Goal: Task Accomplishment & Management: Complete application form

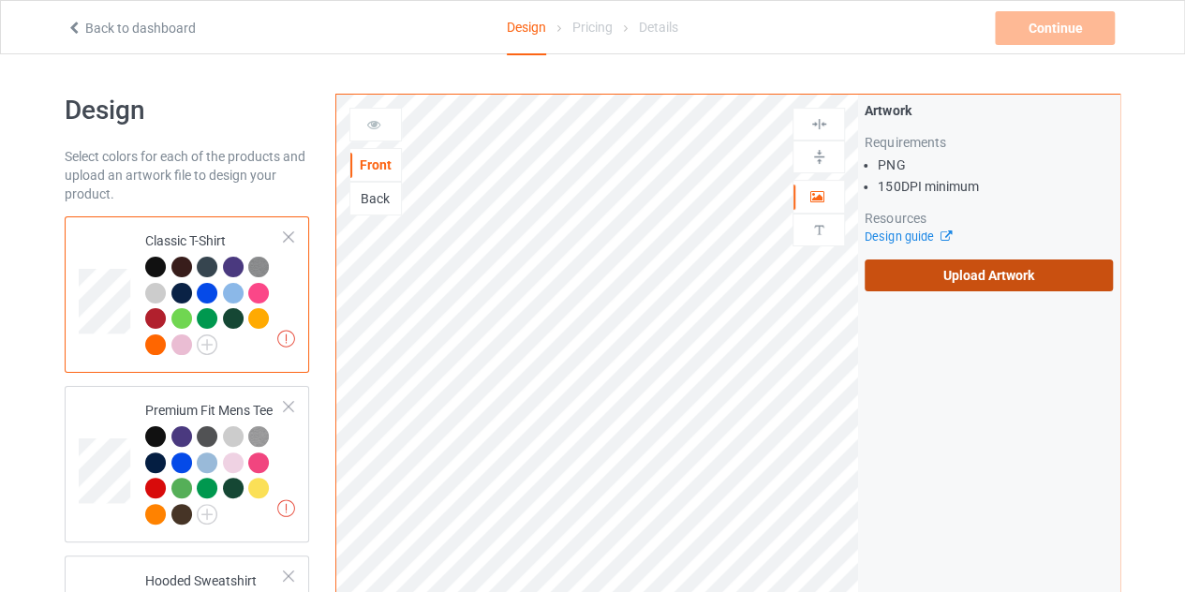
click at [892, 274] on label "Upload Artwork" at bounding box center [988, 275] width 248 height 32
click at [0, 0] on input "Upload Artwork" at bounding box center [0, 0] width 0 height 0
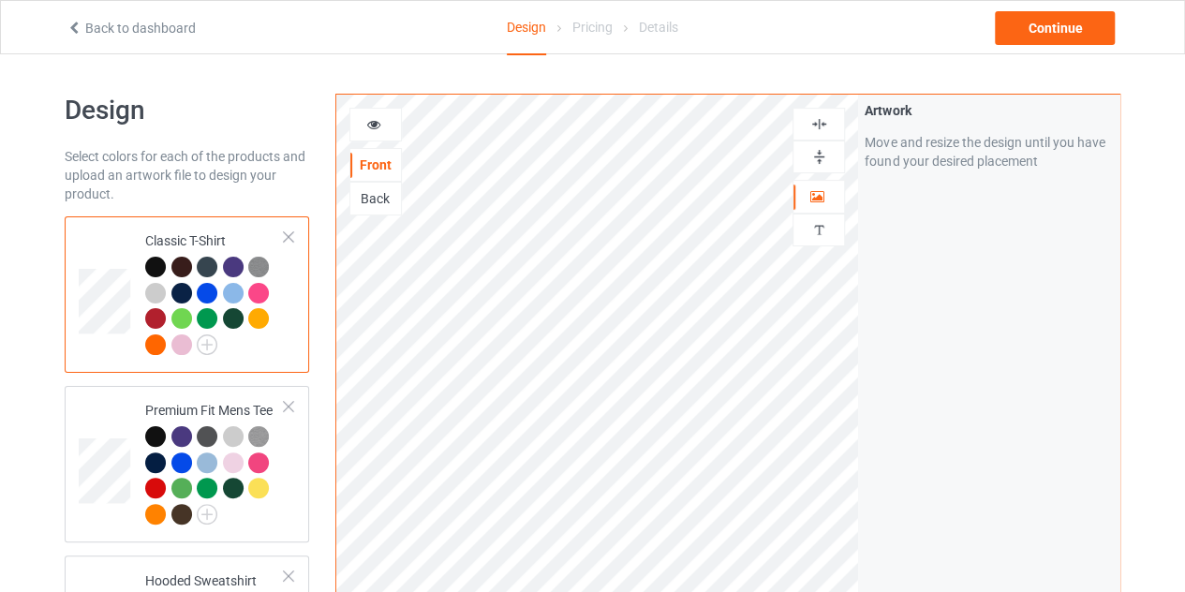
click at [362, 196] on div "Back" at bounding box center [375, 198] width 51 height 19
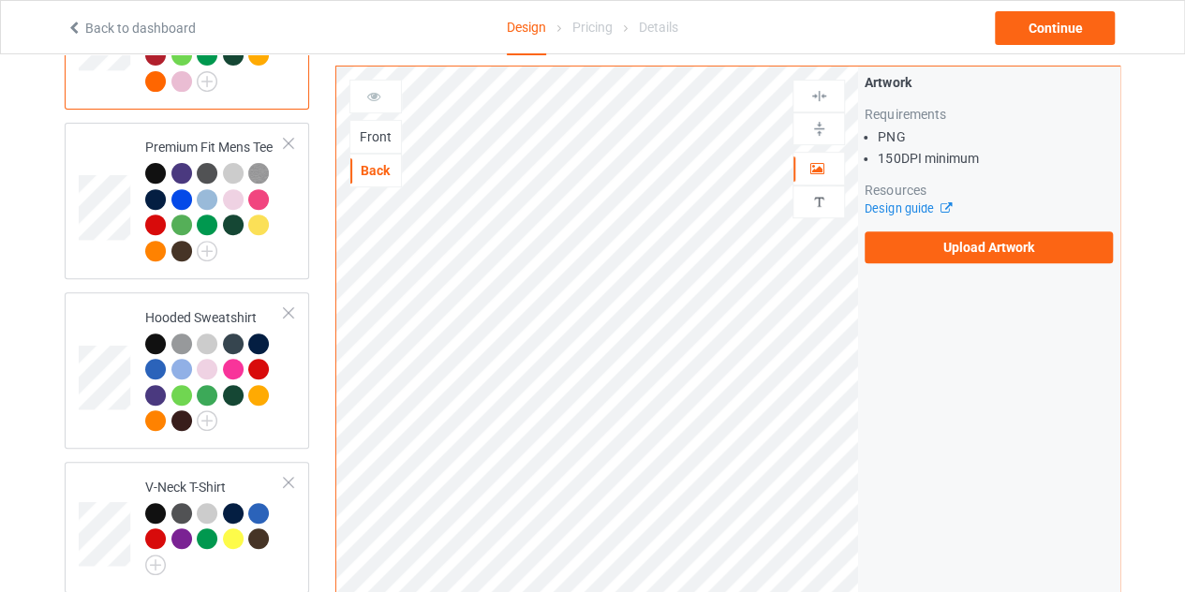
scroll to position [337, 0]
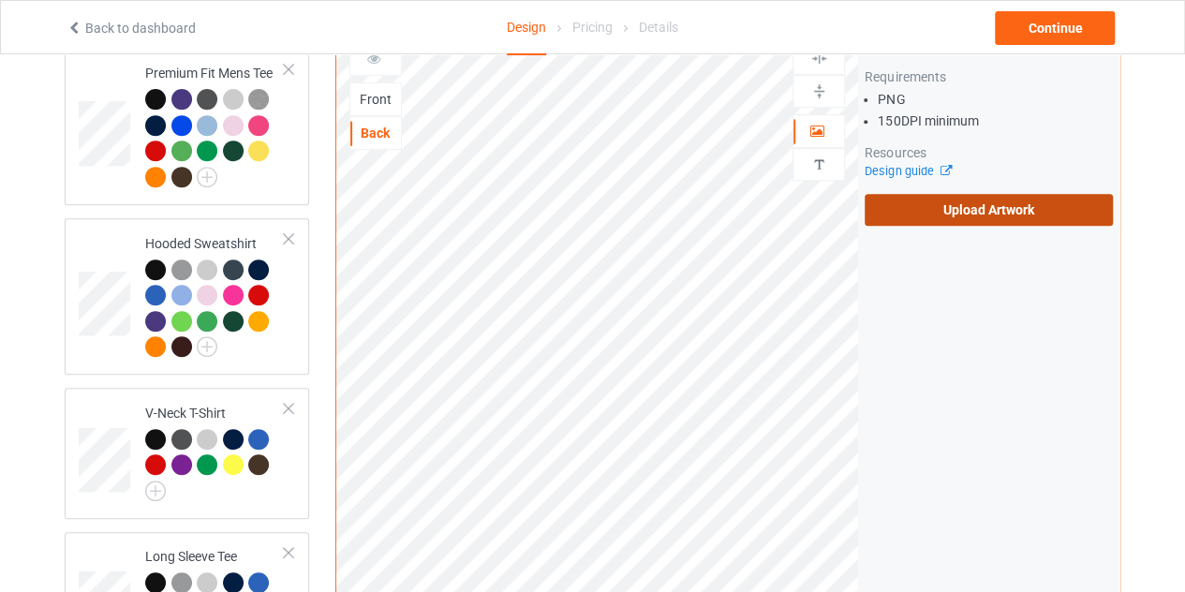
click at [993, 201] on label "Upload Artwork" at bounding box center [988, 210] width 248 height 32
click at [0, 0] on input "Upload Artwork" at bounding box center [0, 0] width 0 height 0
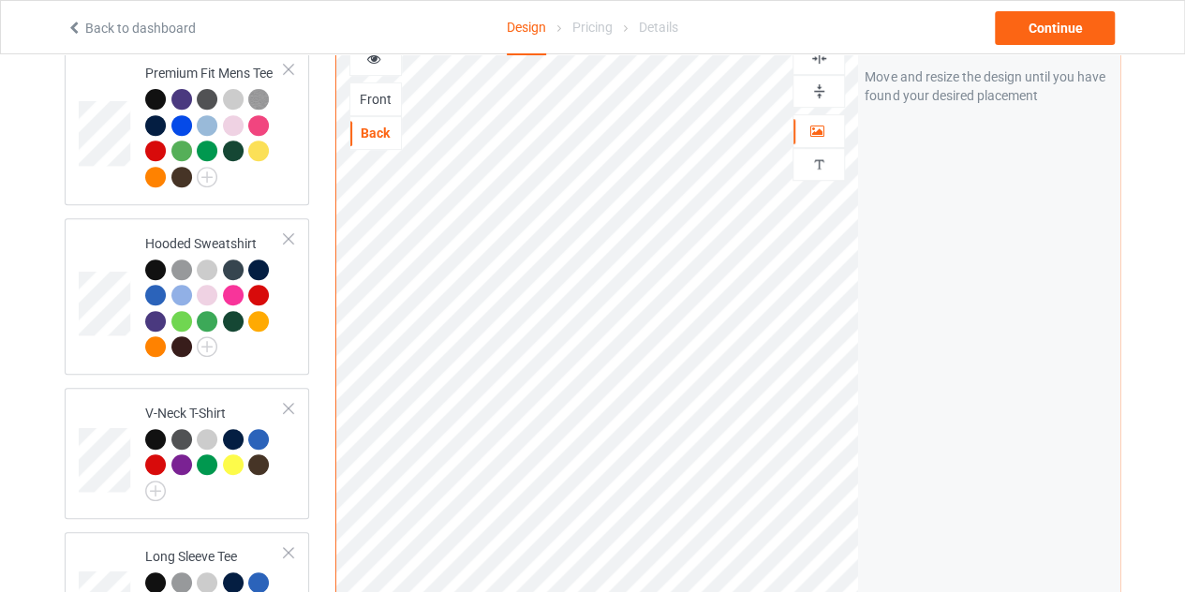
scroll to position [316, 0]
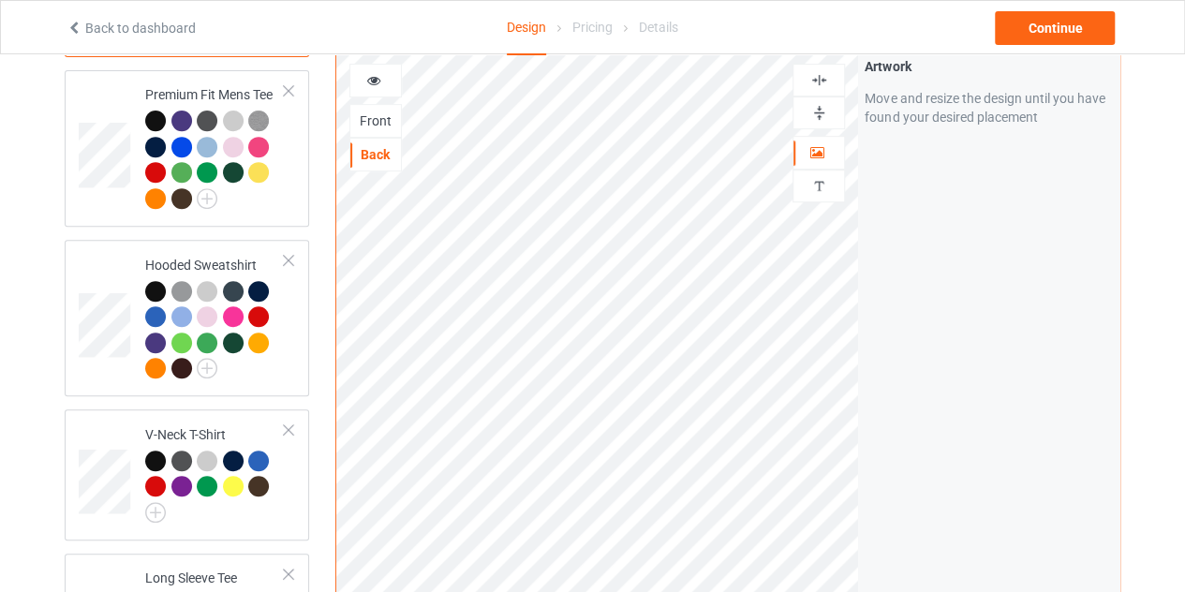
click at [362, 111] on div "Front" at bounding box center [375, 120] width 51 height 19
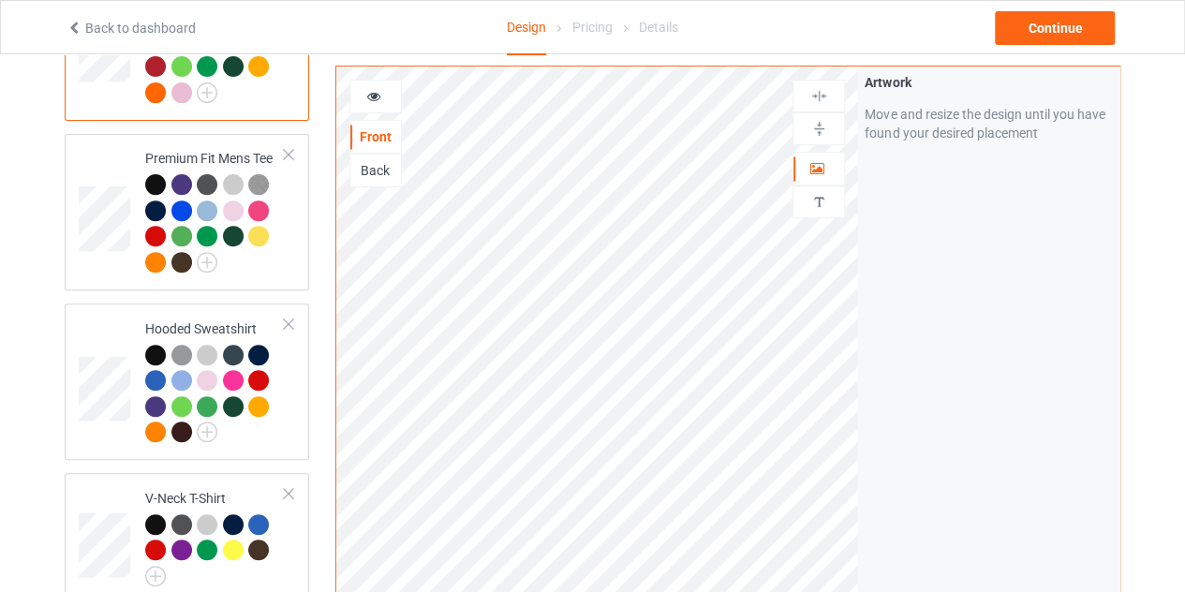
click at [371, 96] on icon at bounding box center [374, 93] width 16 height 13
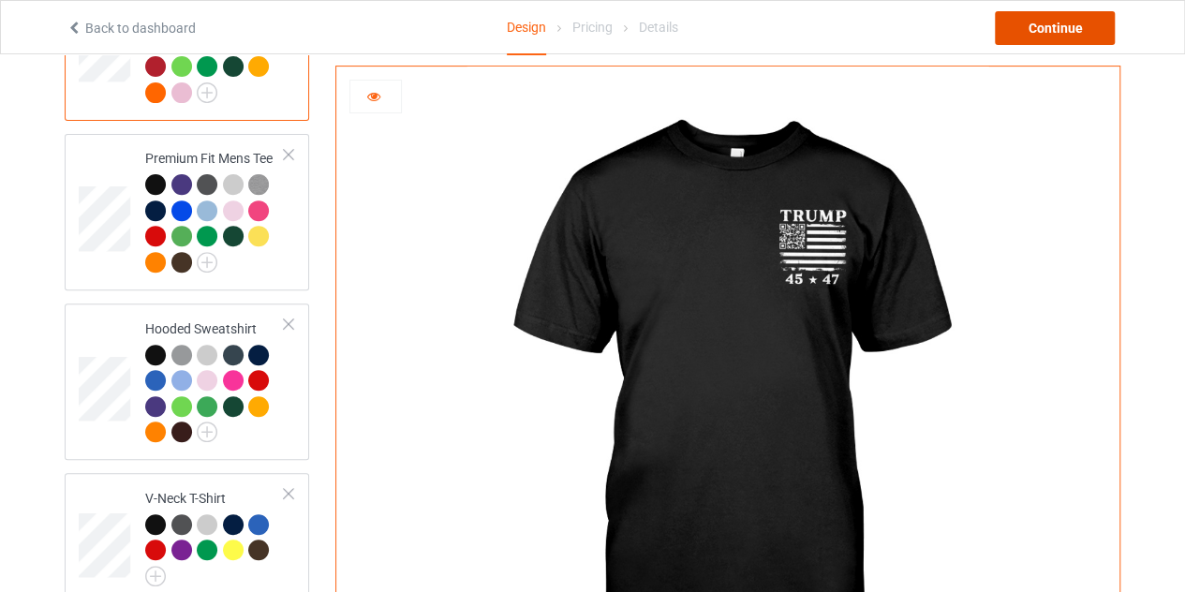
click at [1077, 38] on div "Continue" at bounding box center [1054, 28] width 120 height 34
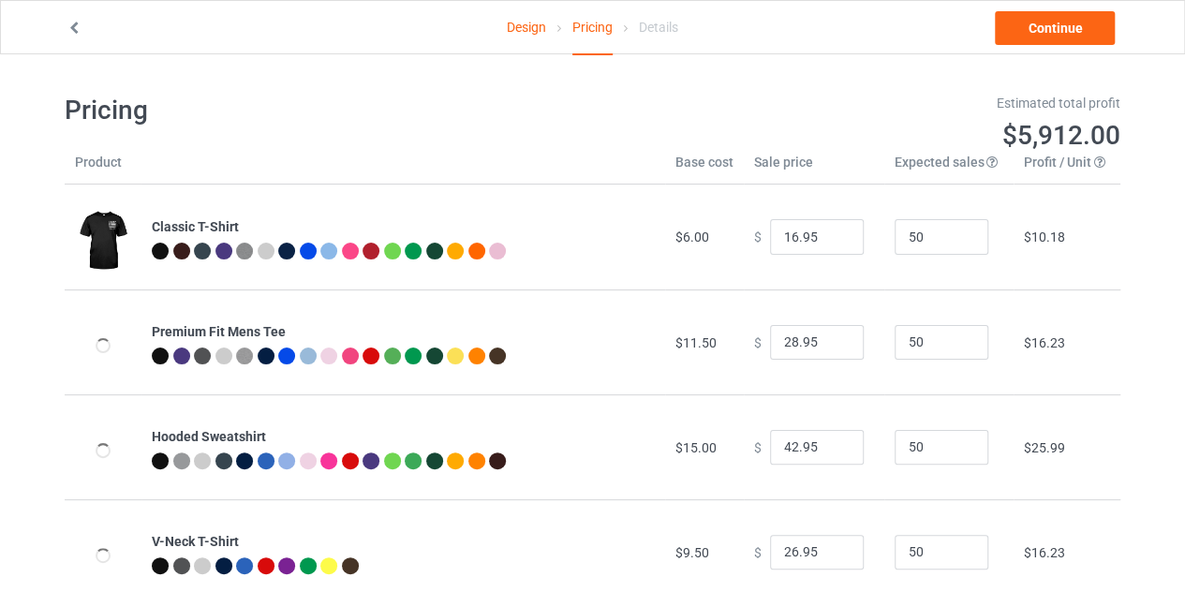
type input "26.95"
type input "32.95"
type input "46.95"
type input "30.95"
type input "31.95"
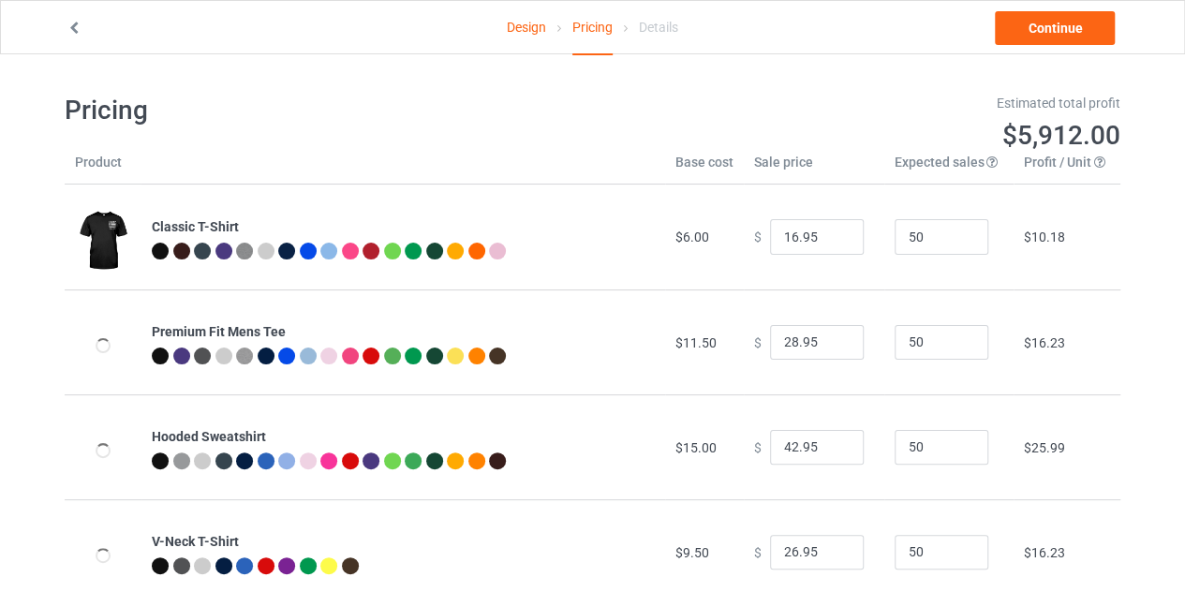
type input "39.95"
type input "26.95"
click at [830, 244] on input "25.95" at bounding box center [817, 237] width 94 height 36
click at [830, 244] on input "24.95" at bounding box center [817, 237] width 94 height 36
click at [830, 244] on input "23.95" at bounding box center [817, 237] width 94 height 36
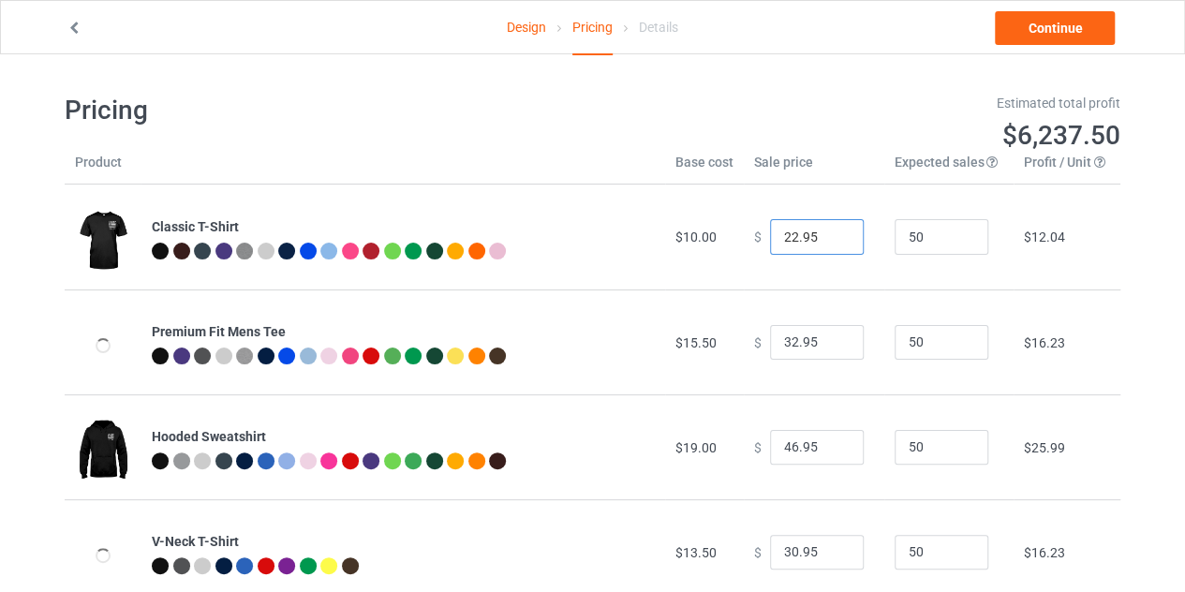
click at [830, 244] on input "22.95" at bounding box center [817, 237] width 94 height 36
click at [830, 244] on input "21.95" at bounding box center [817, 237] width 94 height 36
click at [830, 244] on input "20.95" at bounding box center [817, 237] width 94 height 36
type input "21.95"
click at [834, 233] on input "21.95" at bounding box center [817, 237] width 94 height 36
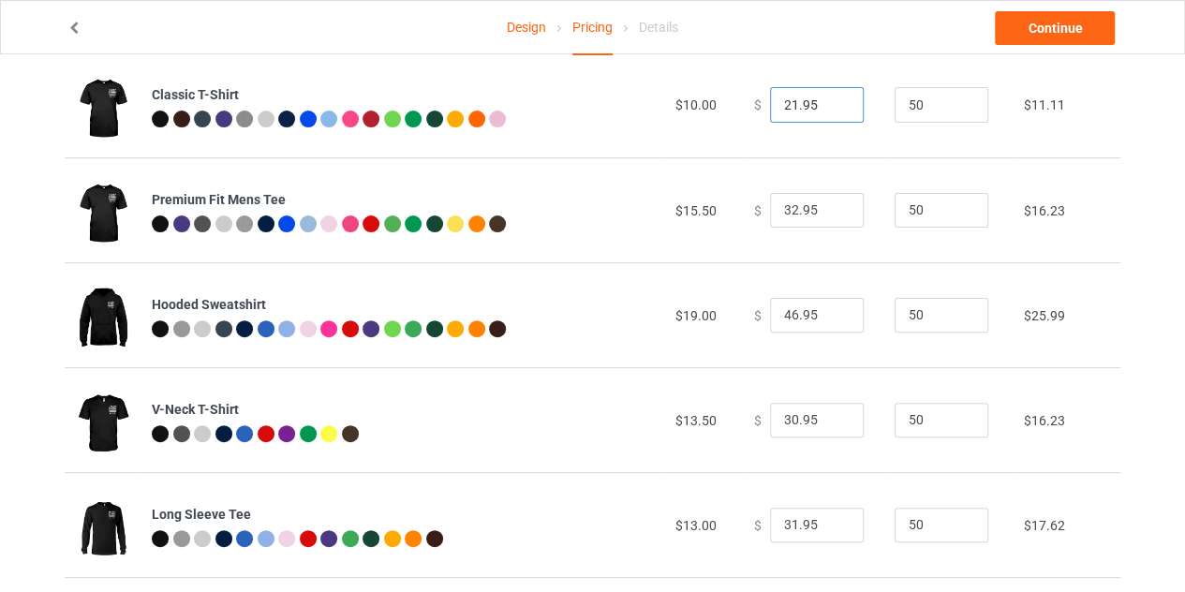
scroll to position [151, 0]
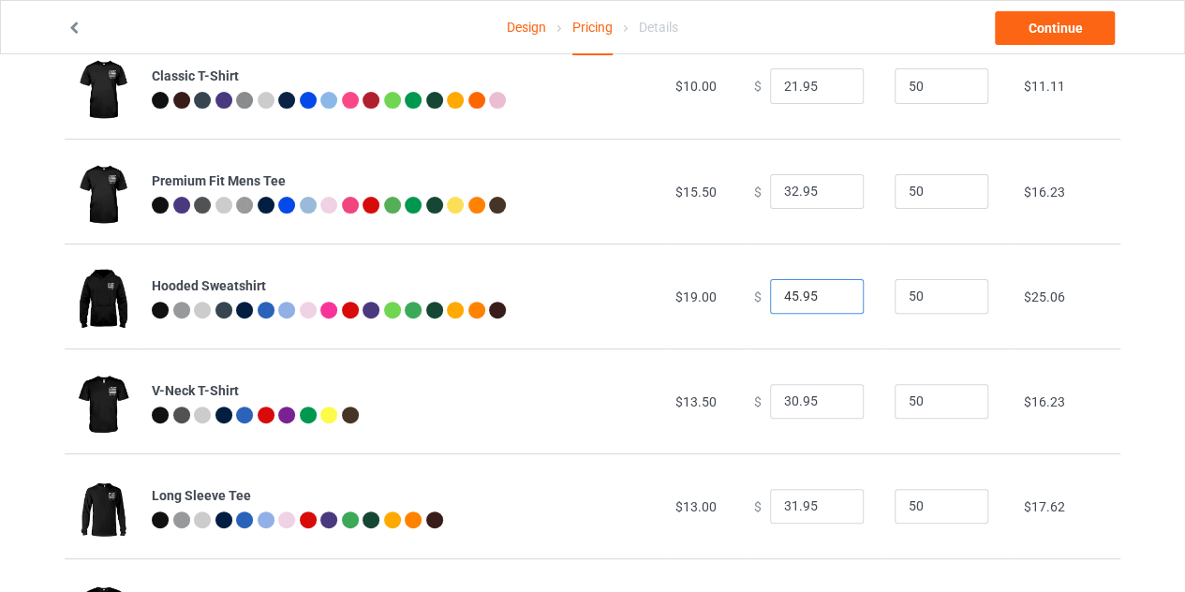
click at [832, 297] on input "45.95" at bounding box center [817, 297] width 94 height 36
click at [832, 297] on input "44.95" at bounding box center [817, 297] width 94 height 36
click at [832, 297] on input "43.95" at bounding box center [817, 297] width 94 height 36
click at [832, 297] on input "42.95" at bounding box center [817, 297] width 94 height 36
click at [832, 297] on input "41.95" at bounding box center [817, 297] width 94 height 36
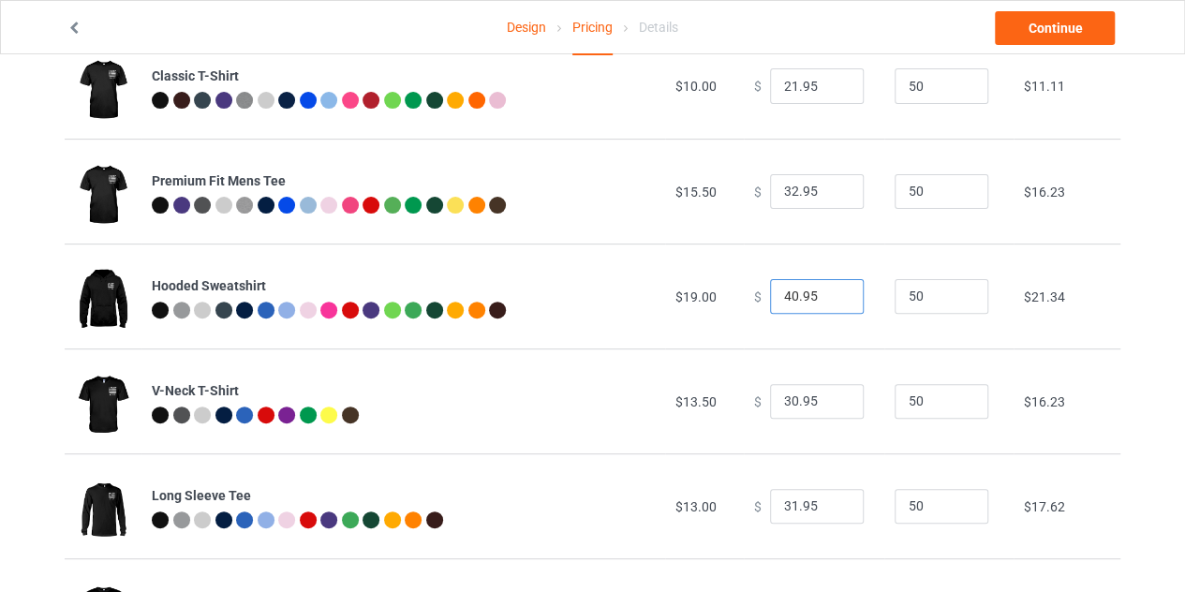
click at [832, 297] on input "40.95" at bounding box center [817, 297] width 94 height 36
type input "39.95"
click at [832, 297] on input "39.95" at bounding box center [817, 297] width 94 height 36
click at [1039, 24] on link "Continue" at bounding box center [1054, 28] width 120 height 34
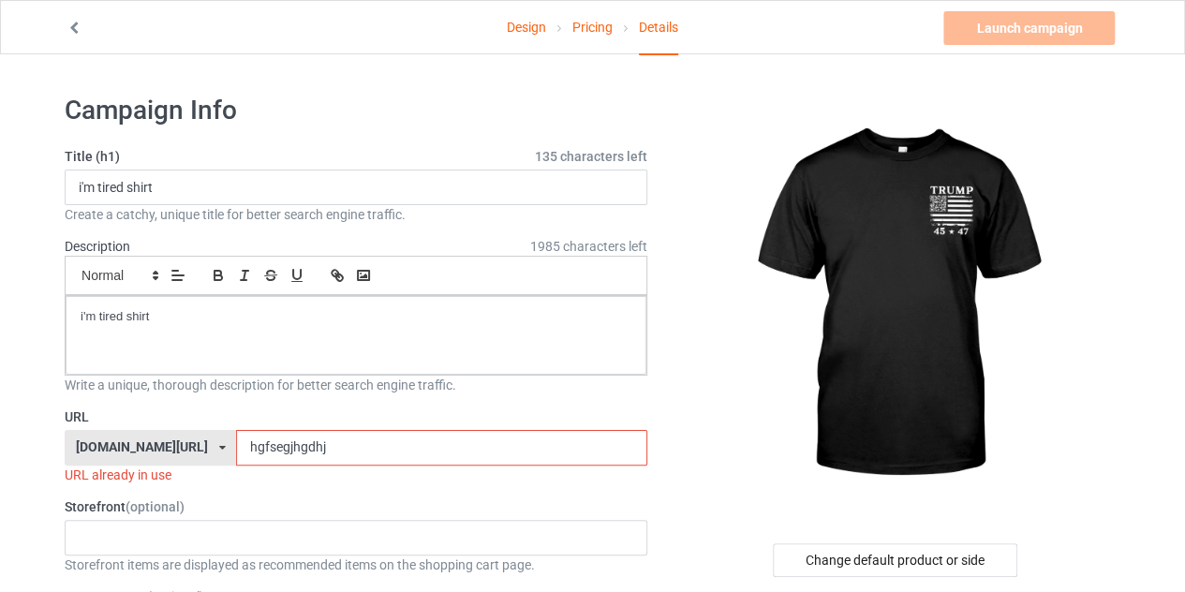
click at [438, 435] on input "hgfsegjhgdhj" at bounding box center [441, 448] width 410 height 36
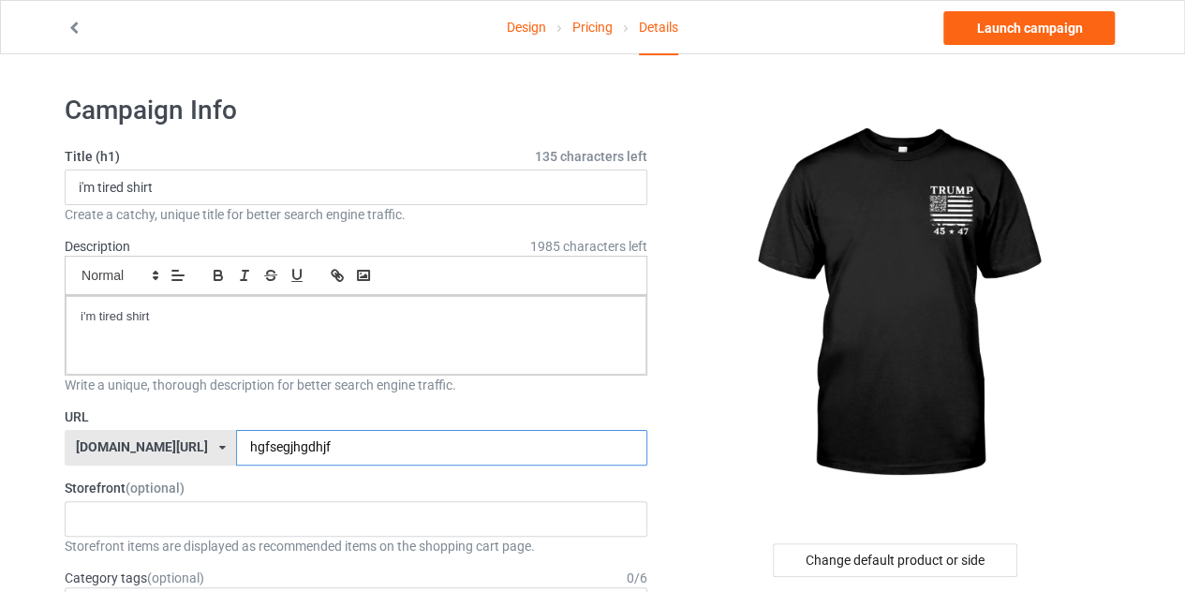
type input "hgfsegjhgdhjf"
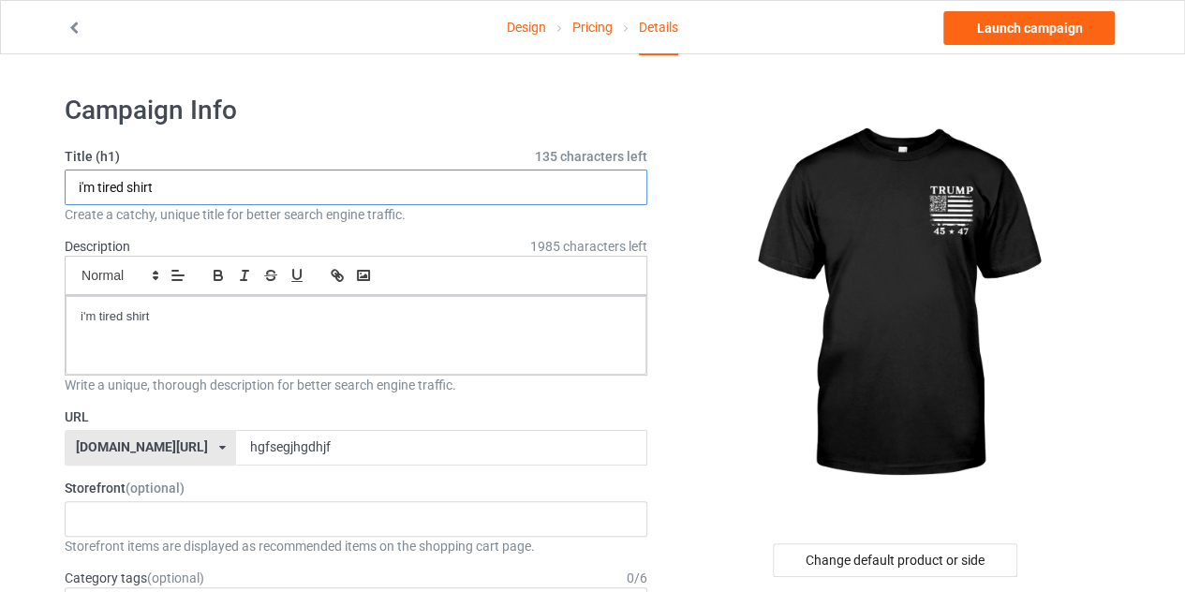
drag, startPoint x: 125, startPoint y: 186, endPoint x: 66, endPoint y: 191, distance: 59.2
click at [66, 191] on input "i'm tired shirt" at bounding box center [356, 187] width 582 height 36
click at [197, 186] on input "limited edition shirt" at bounding box center [356, 187] width 582 height 36
click at [188, 193] on input "limited edition" at bounding box center [356, 187] width 582 height 36
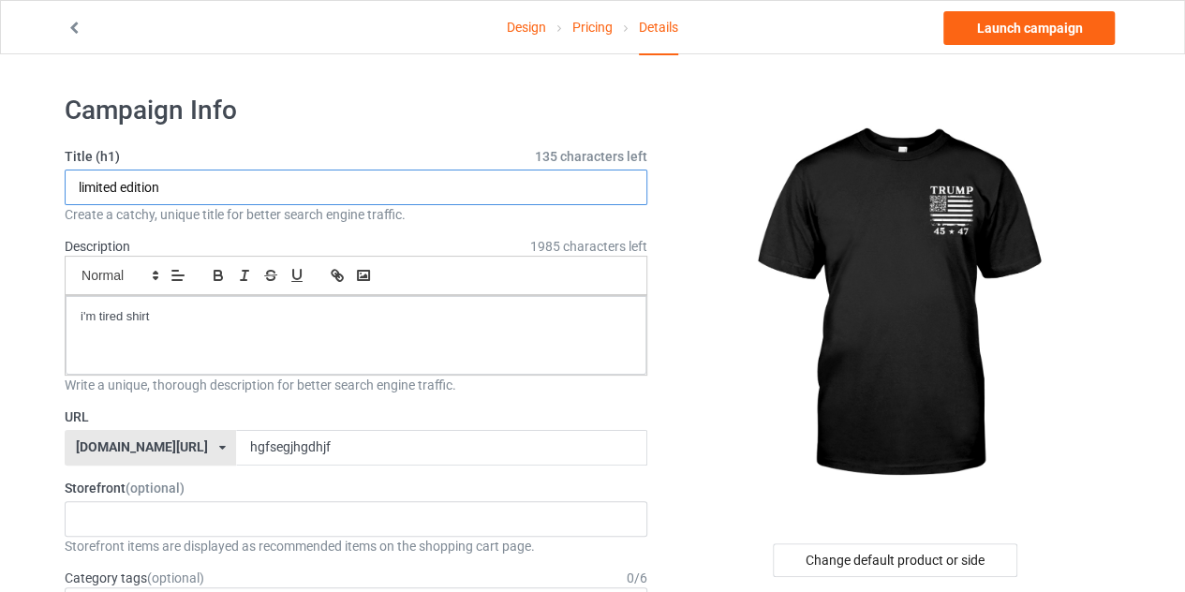
click at [188, 193] on input "limited edition" at bounding box center [356, 187] width 582 height 36
type input "limited edition"
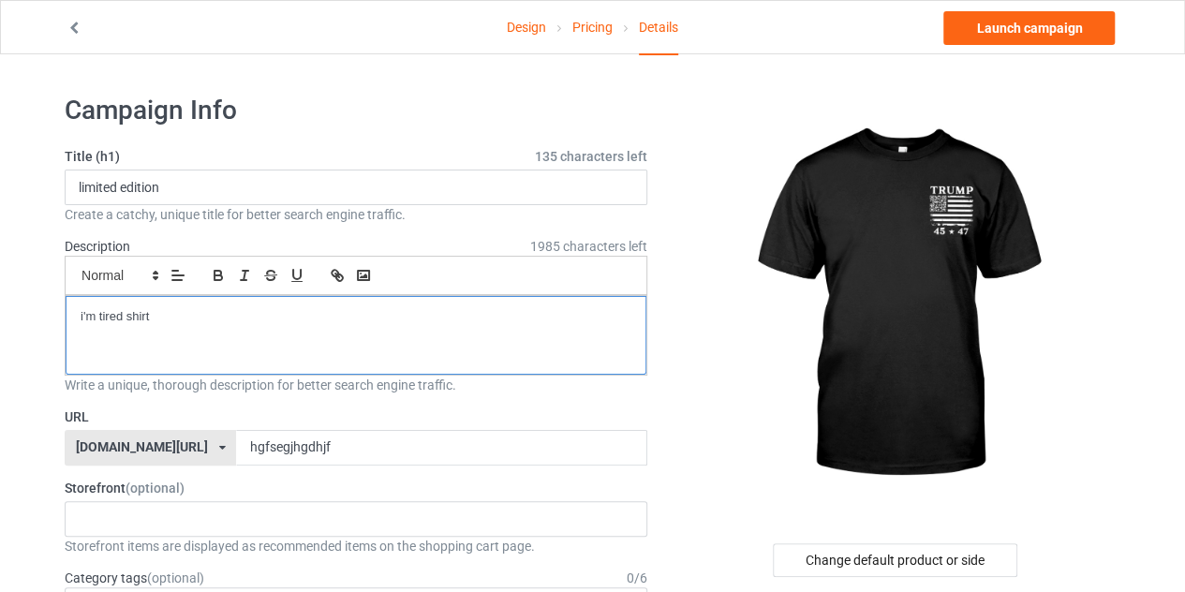
click at [181, 321] on p "i'm tired shirt" at bounding box center [356, 317] width 551 height 18
click at [181, 321] on p "limited edition" at bounding box center [356, 317] width 551 height 18
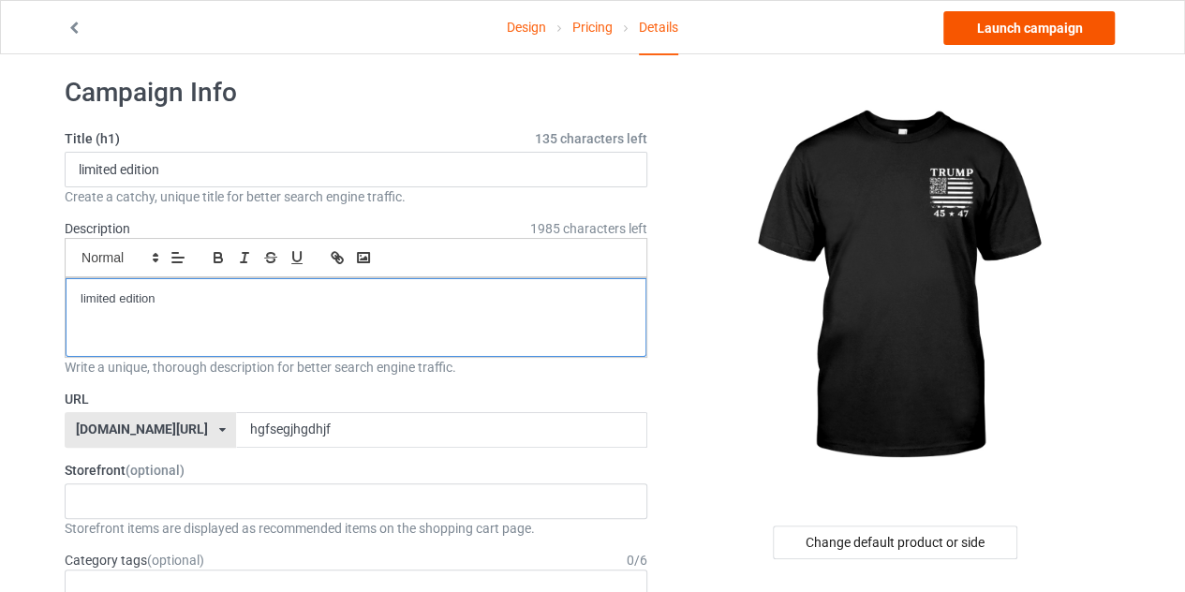
scroll to position [19, 0]
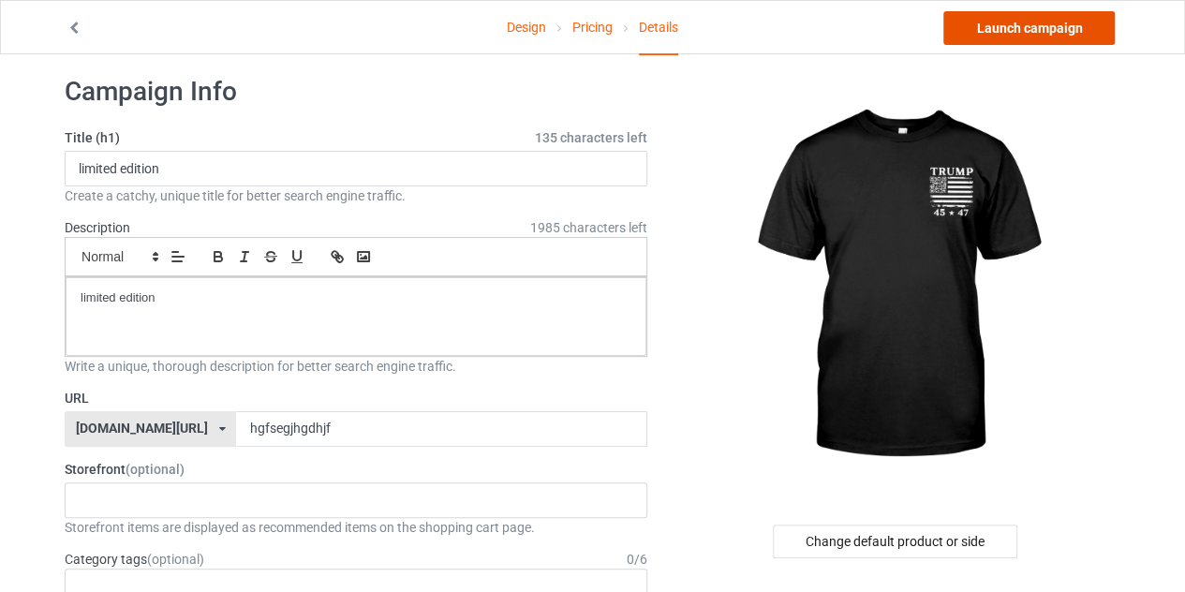
click at [1062, 24] on link "Launch campaign" at bounding box center [1028, 28] width 171 height 34
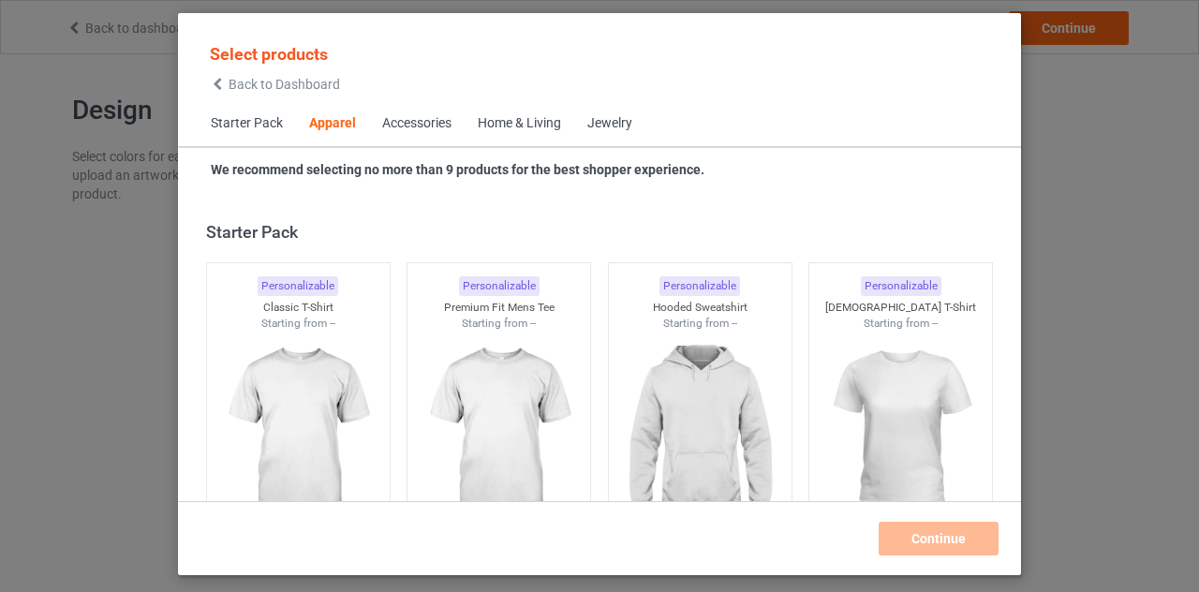
scroll to position [698, 0]
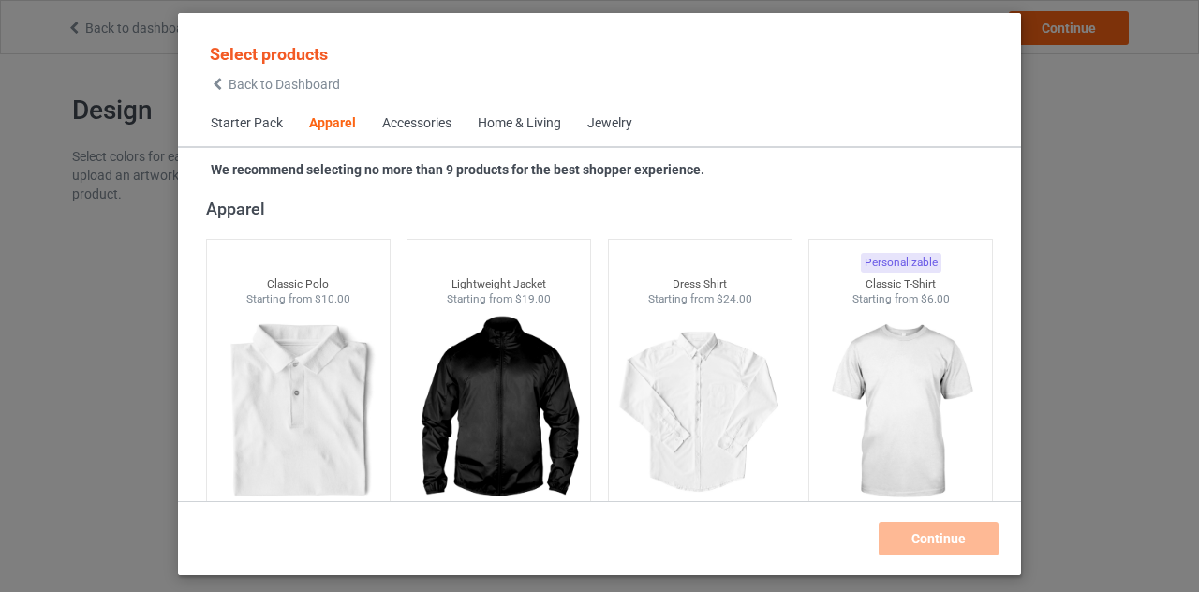
click at [220, 88] on icon at bounding box center [218, 84] width 16 height 13
